Goal: Navigation & Orientation: Find specific page/section

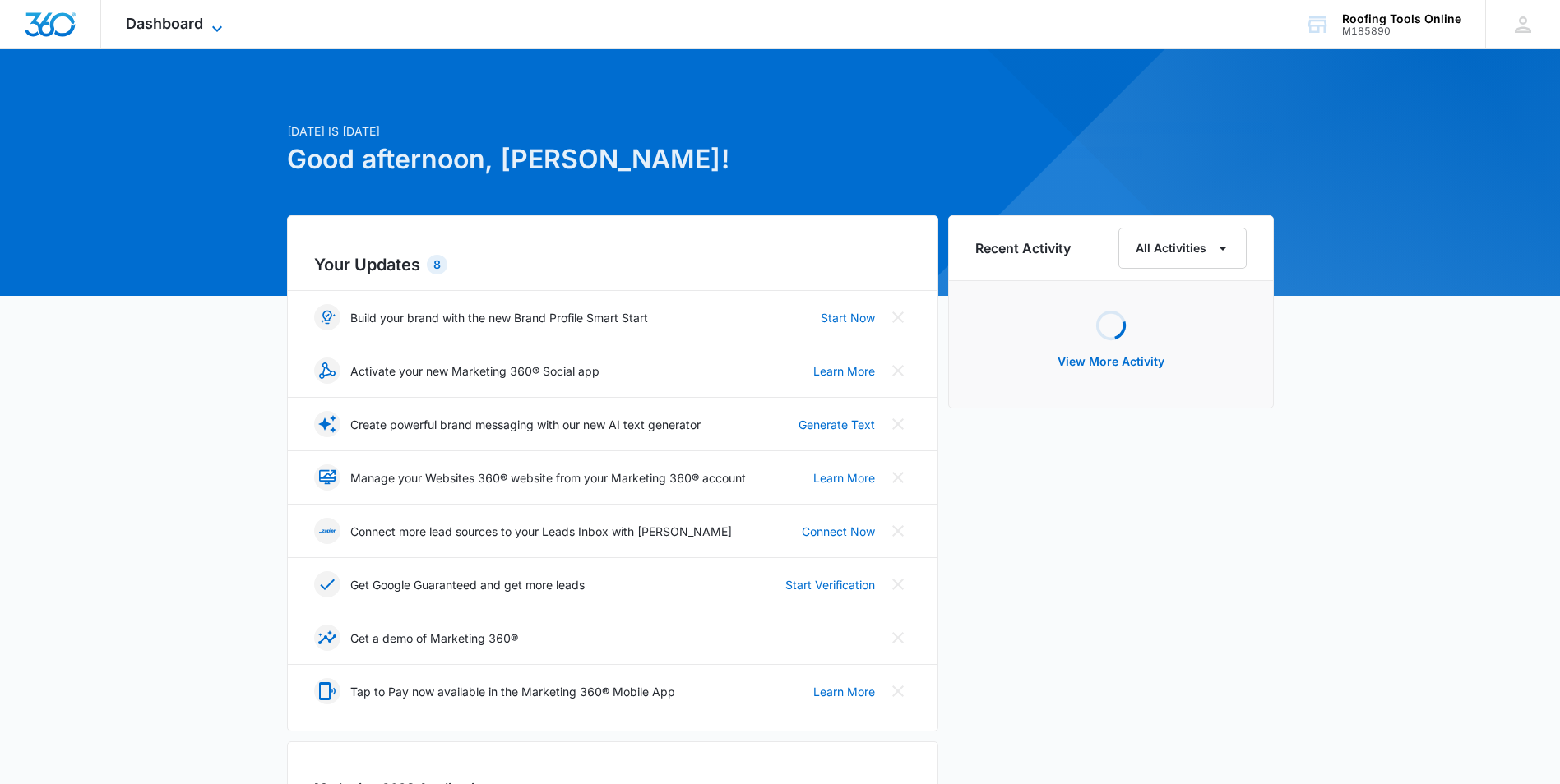
click at [209, 21] on icon at bounding box center [217, 28] width 19 height 19
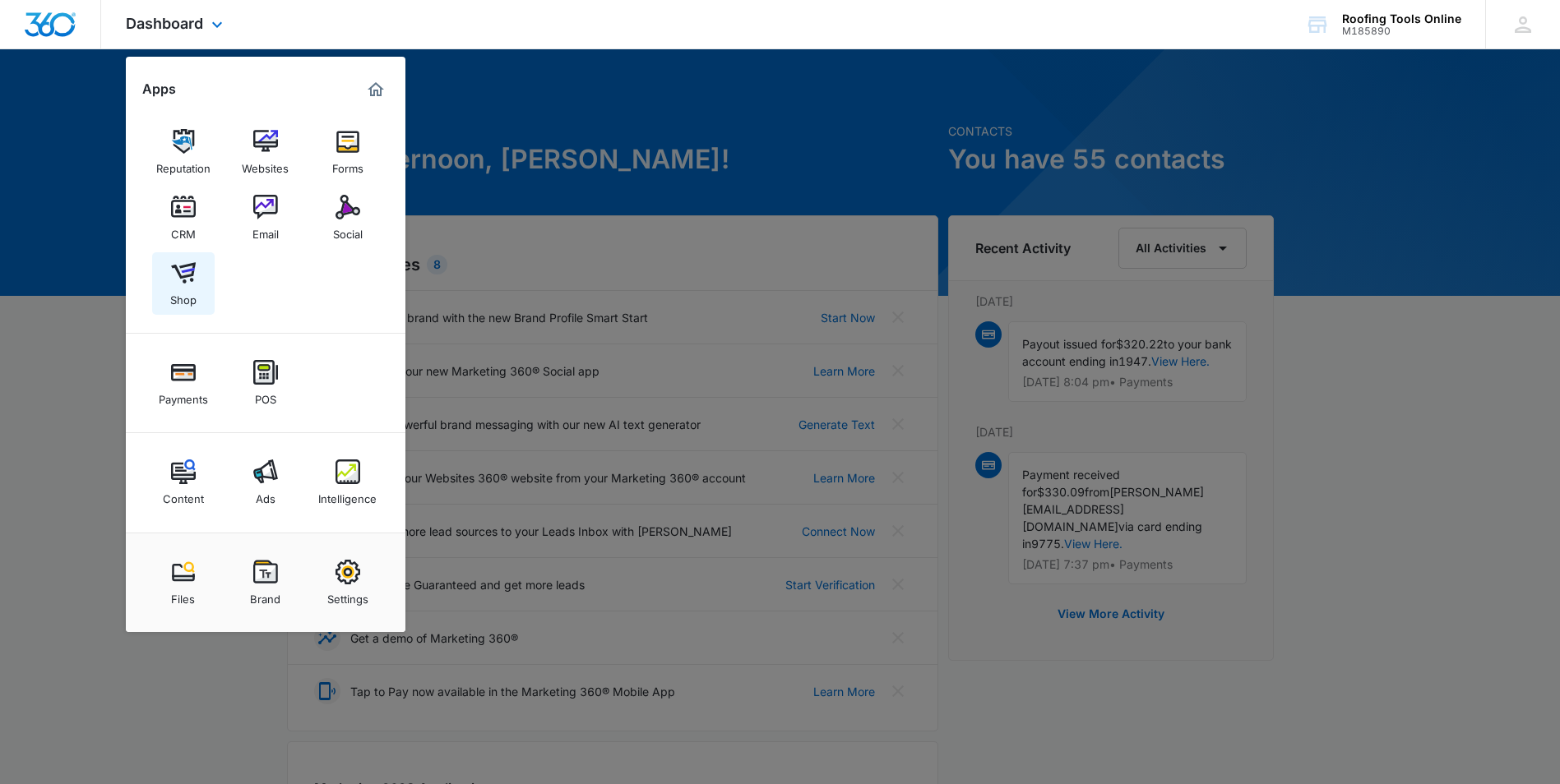
click at [183, 285] on div "Shop" at bounding box center [183, 295] width 26 height 21
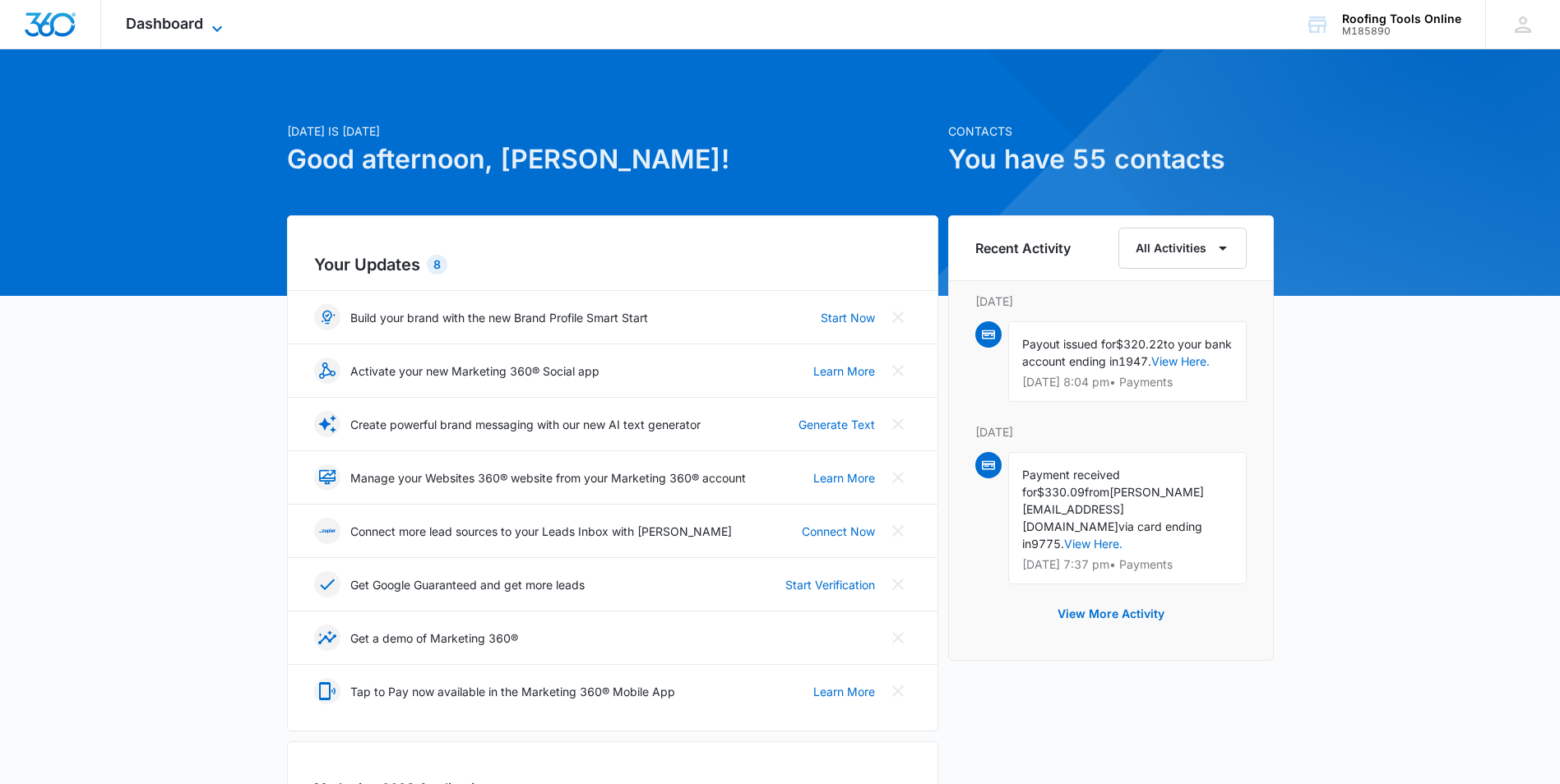
click at [184, 17] on span "Dashboard" at bounding box center [164, 24] width 78 height 17
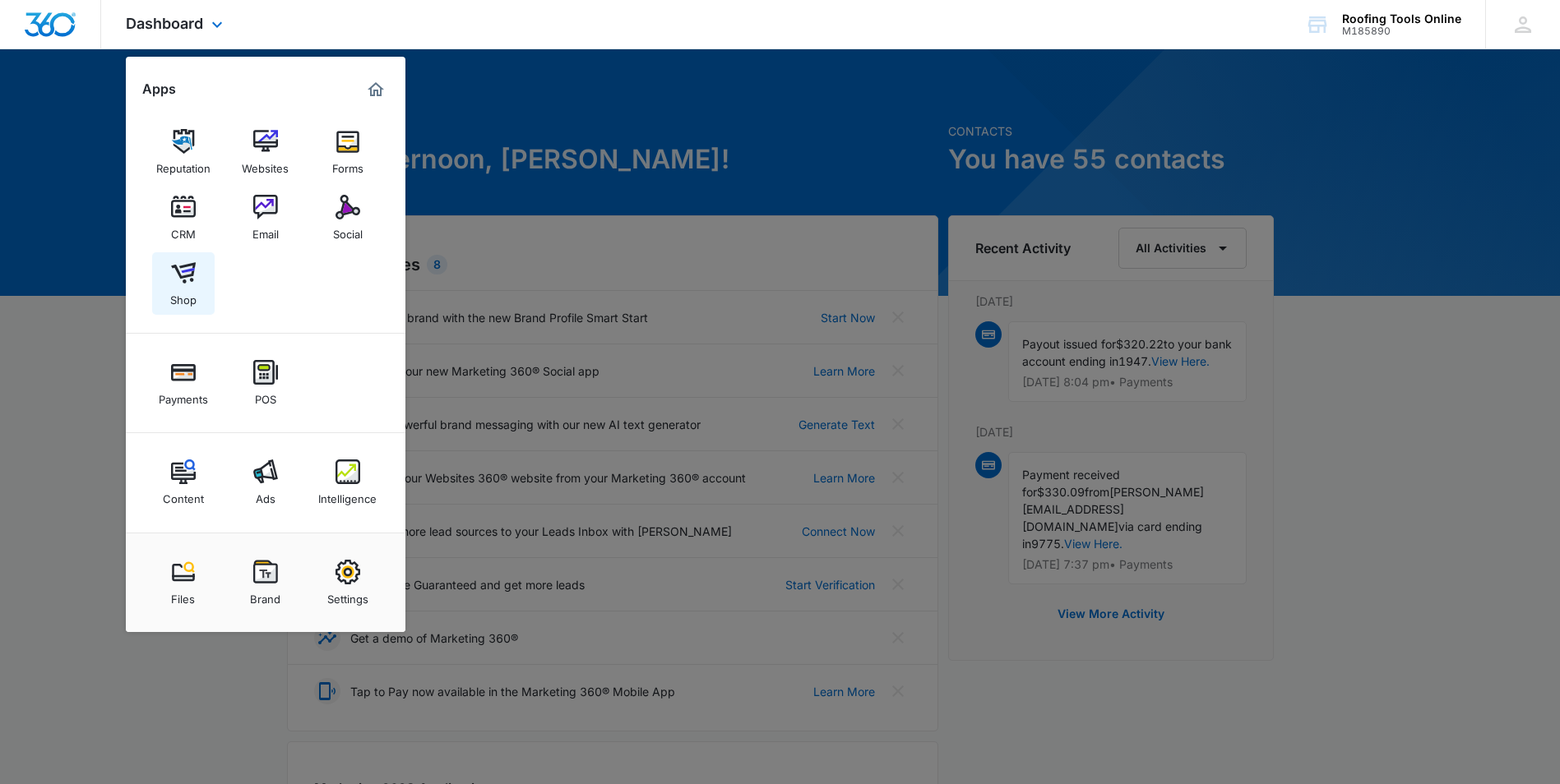
click at [191, 276] on img at bounding box center [183, 272] width 24 height 24
